Goal: Task Accomplishment & Management: Use online tool/utility

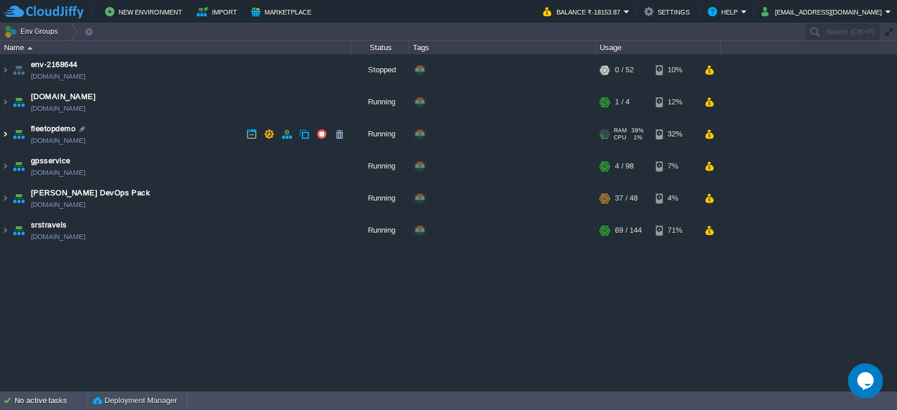
click at [2, 130] on img at bounding box center [5, 134] width 9 height 32
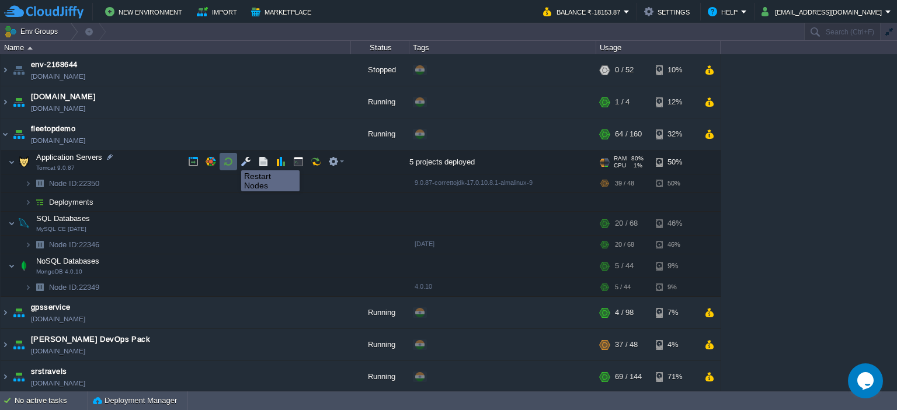
click at [224, 160] on button "button" at bounding box center [228, 161] width 11 height 11
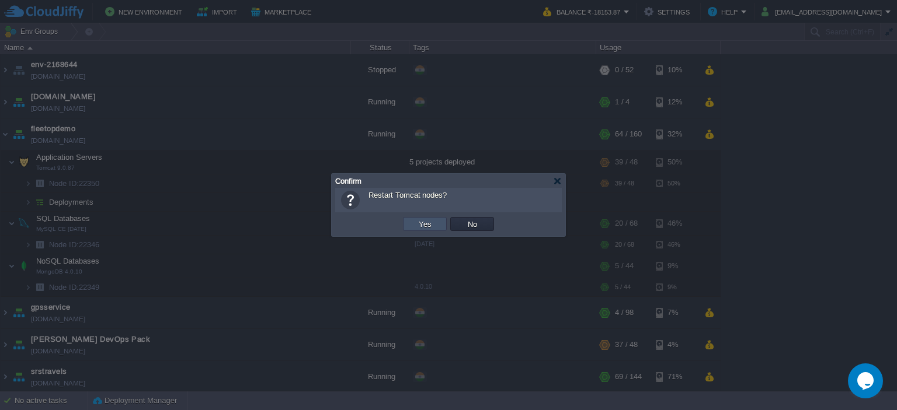
click at [420, 219] on button "Yes" at bounding box center [425, 224] width 20 height 11
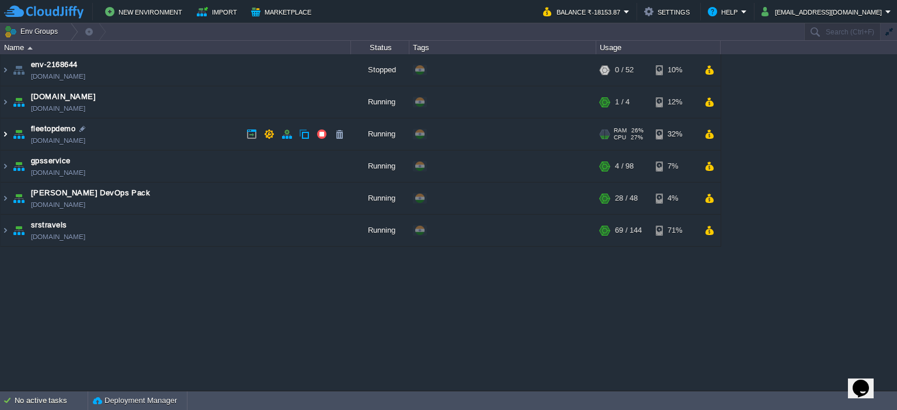
click at [7, 137] on img at bounding box center [5, 134] width 9 height 32
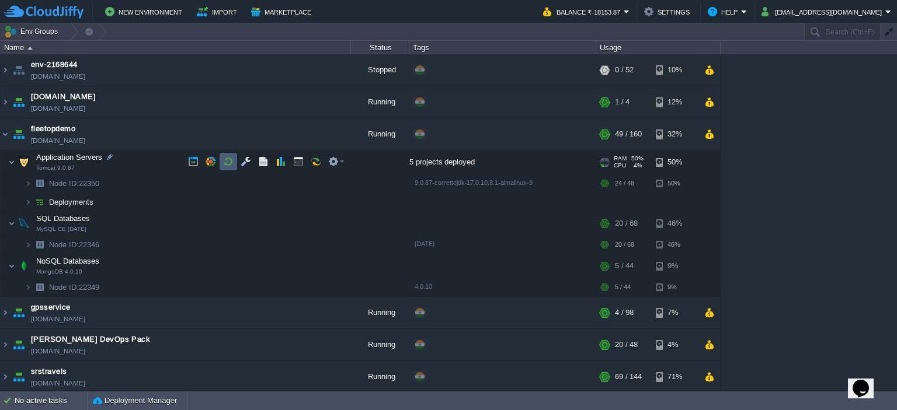
click at [229, 157] on button "button" at bounding box center [228, 161] width 11 height 11
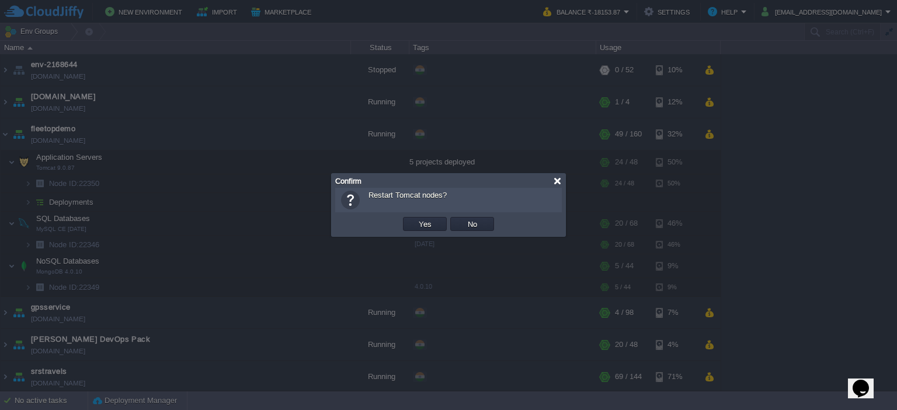
click at [555, 179] on div at bounding box center [557, 181] width 9 height 9
